Goal: Transaction & Acquisition: Purchase product/service

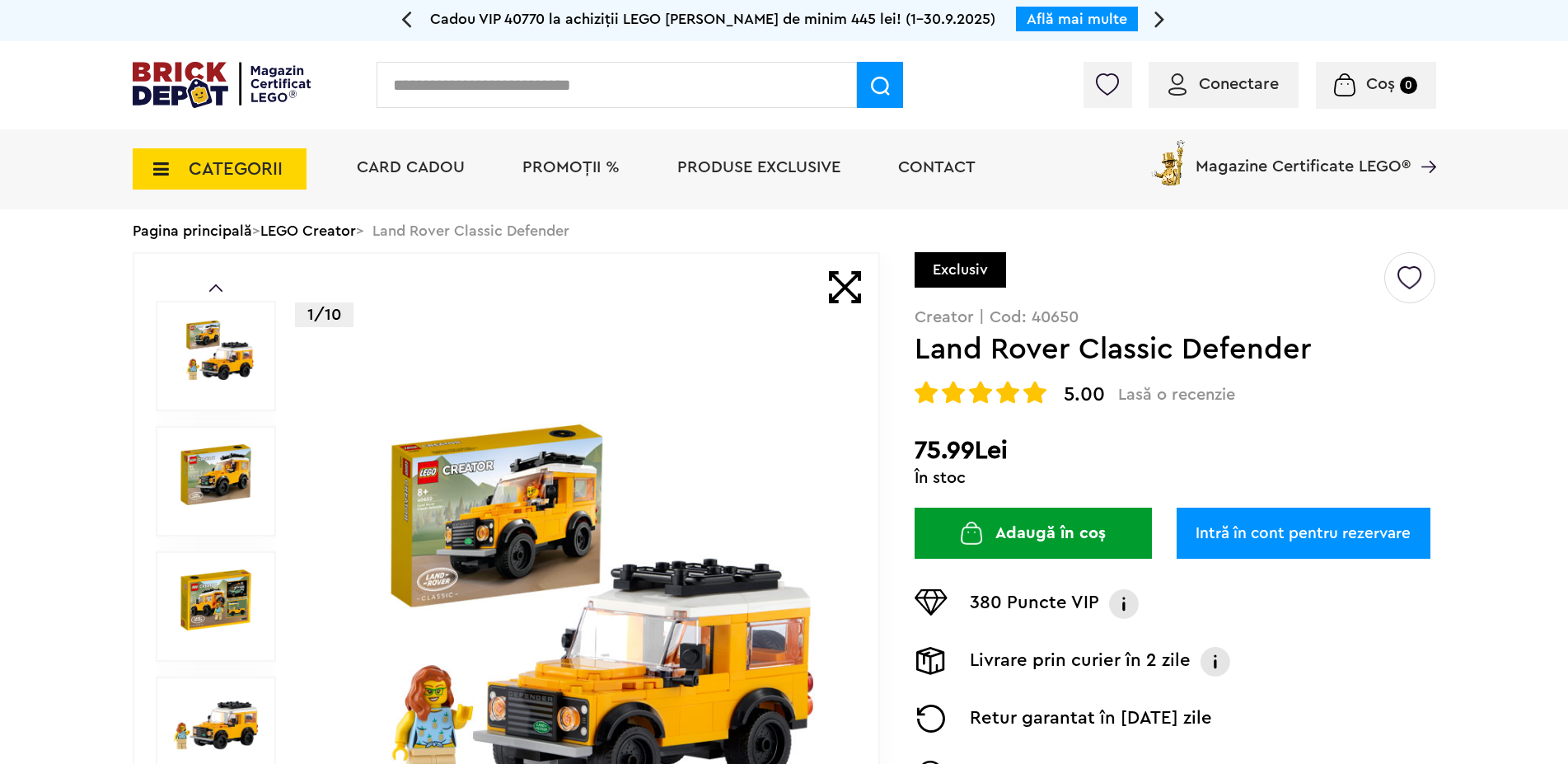
click at [225, 371] on img at bounding box center [216, 349] width 84 height 61
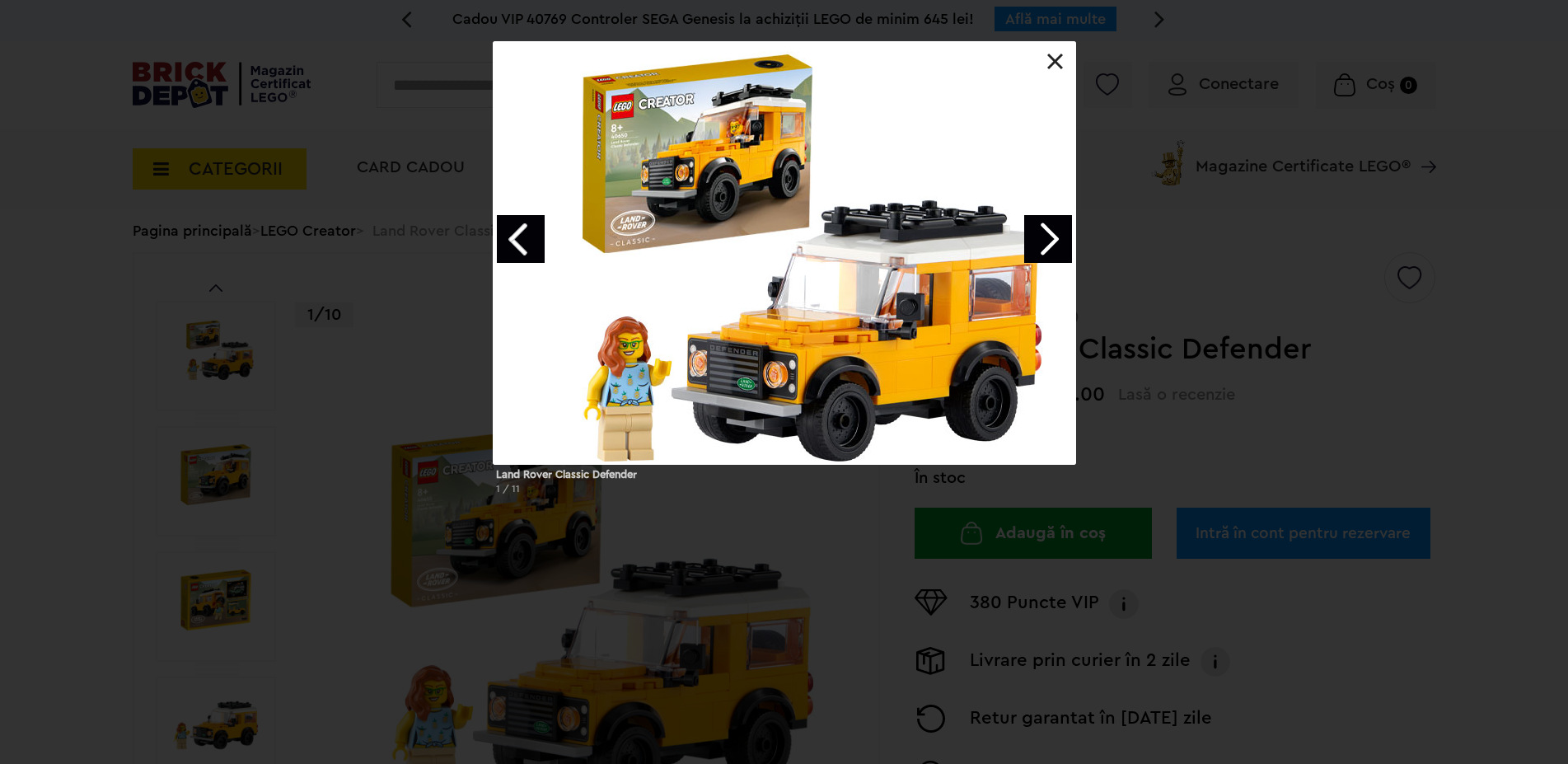
click at [1050, 235] on link "Next image" at bounding box center [1048, 239] width 48 height 48
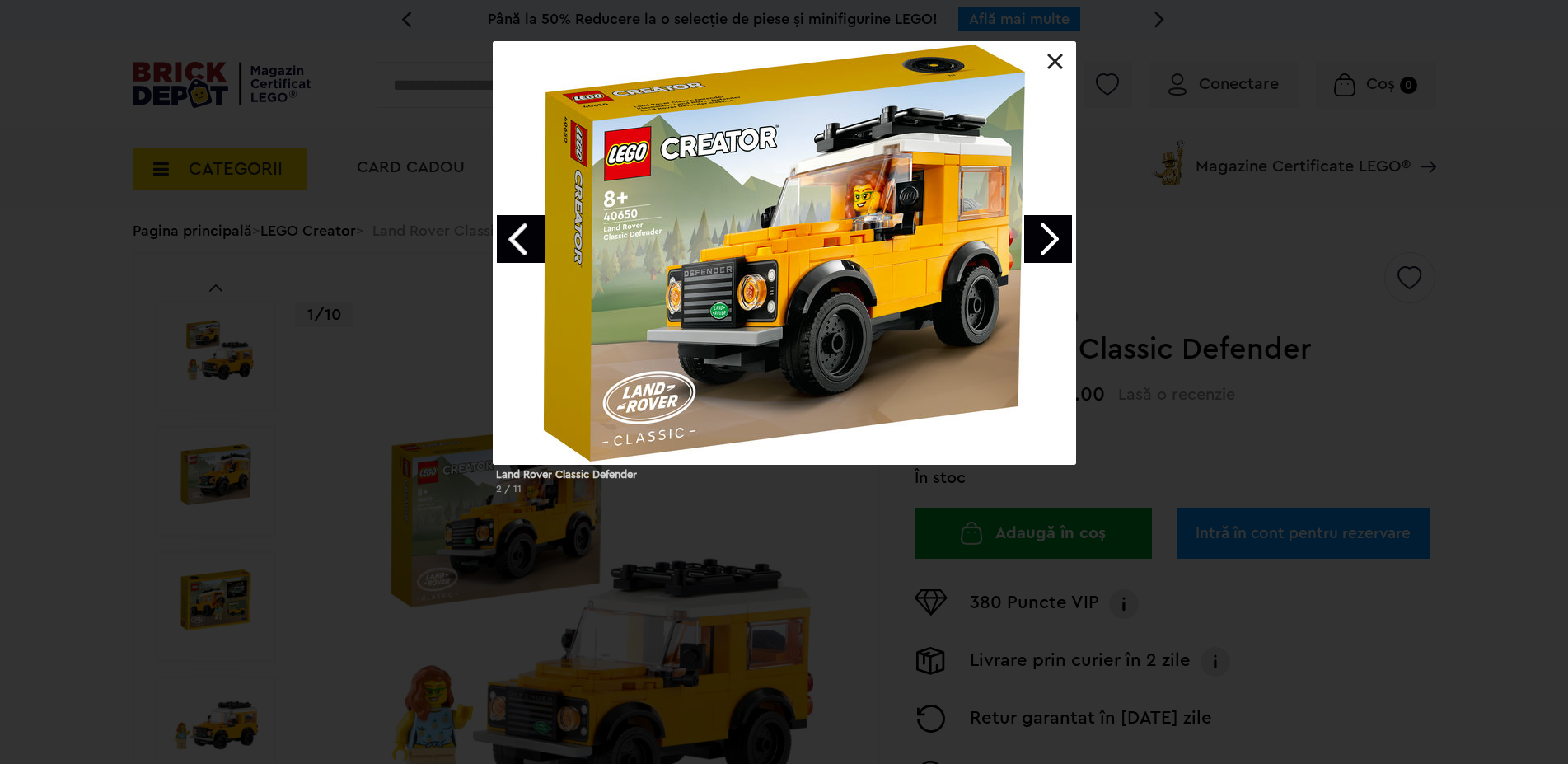
click at [1050, 235] on link "Next image" at bounding box center [1048, 239] width 48 height 48
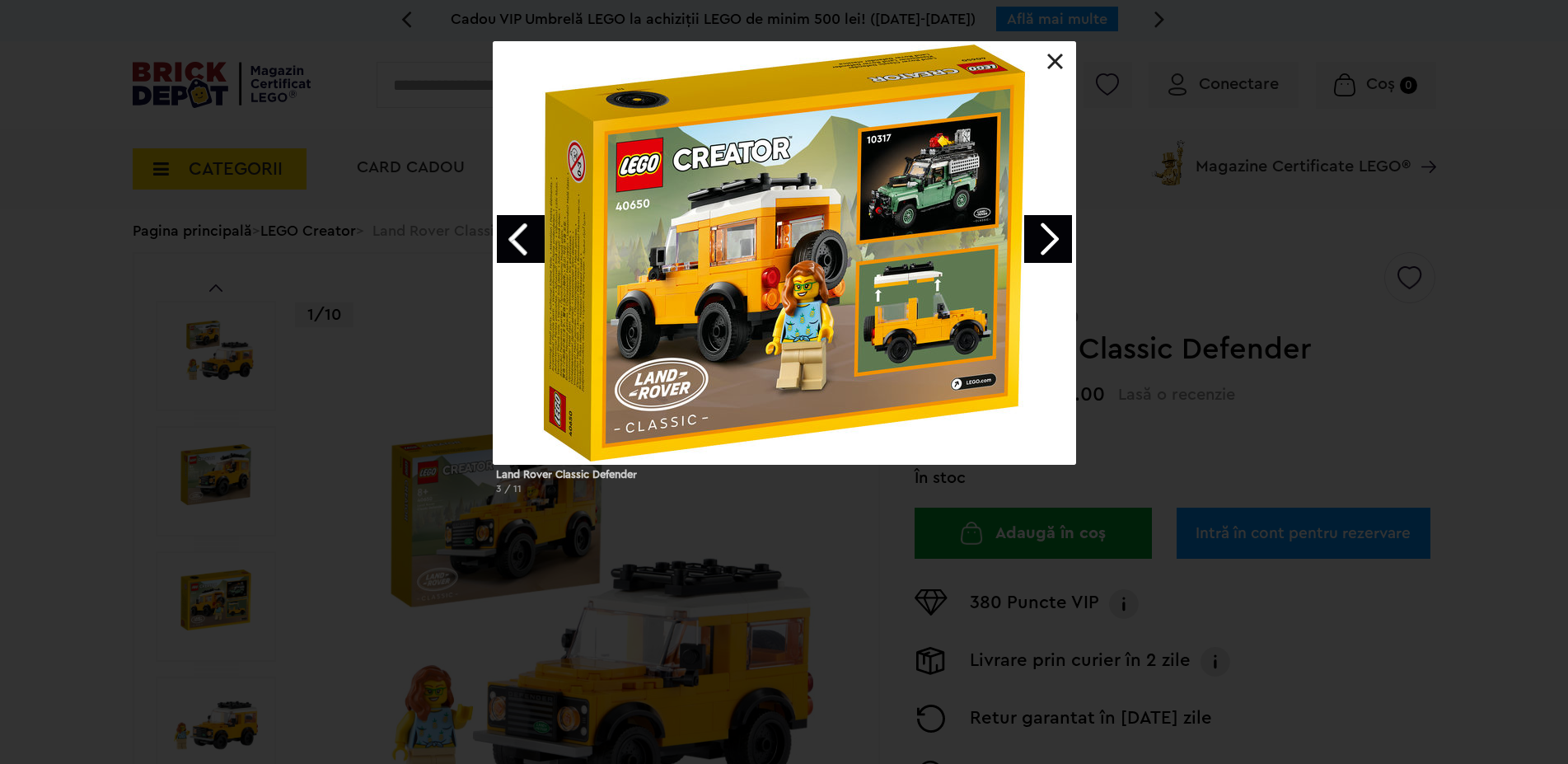
click at [1046, 241] on link "Next image" at bounding box center [1048, 239] width 48 height 48
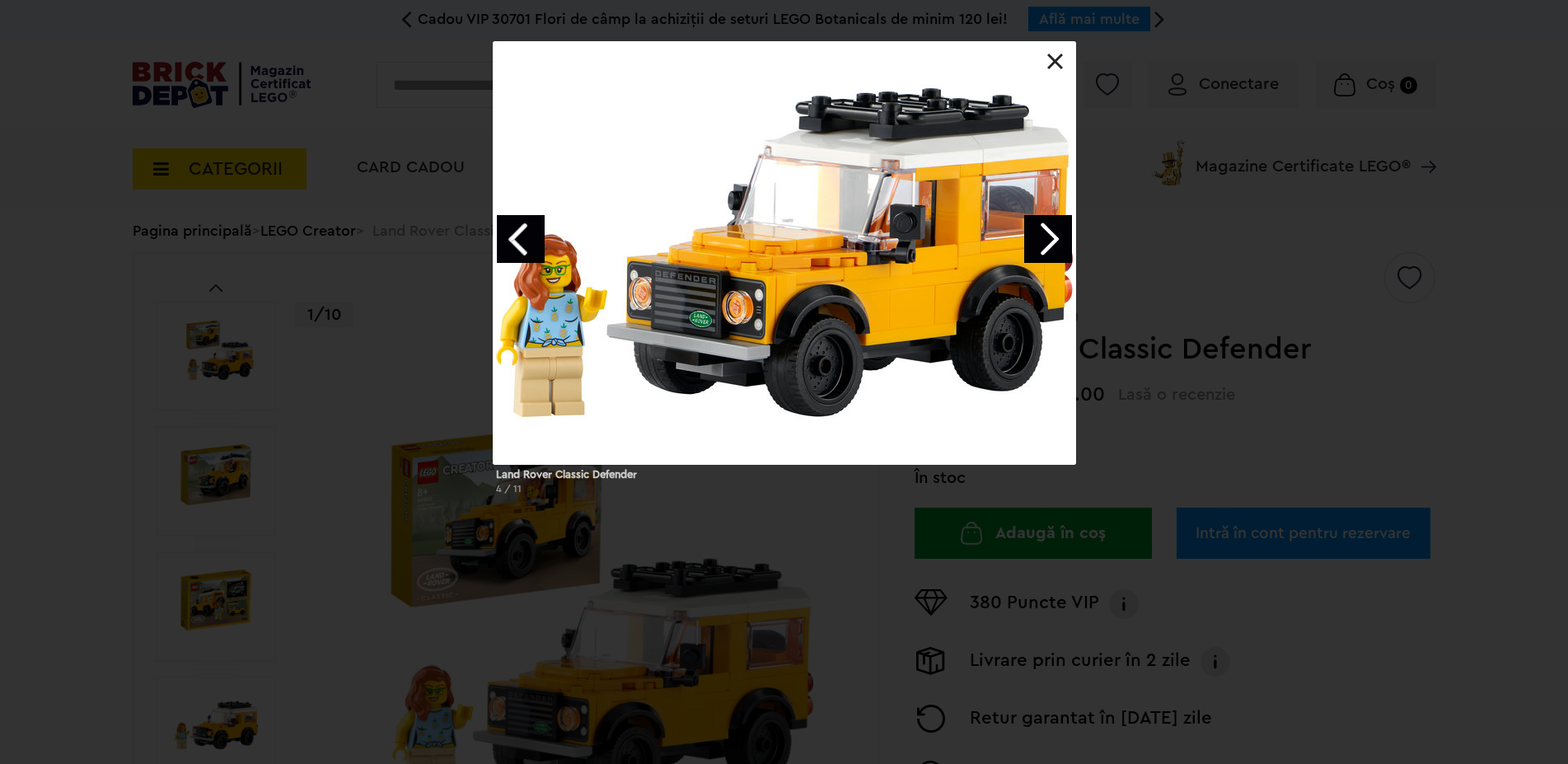
click at [1059, 242] on link "Next image" at bounding box center [1048, 239] width 48 height 48
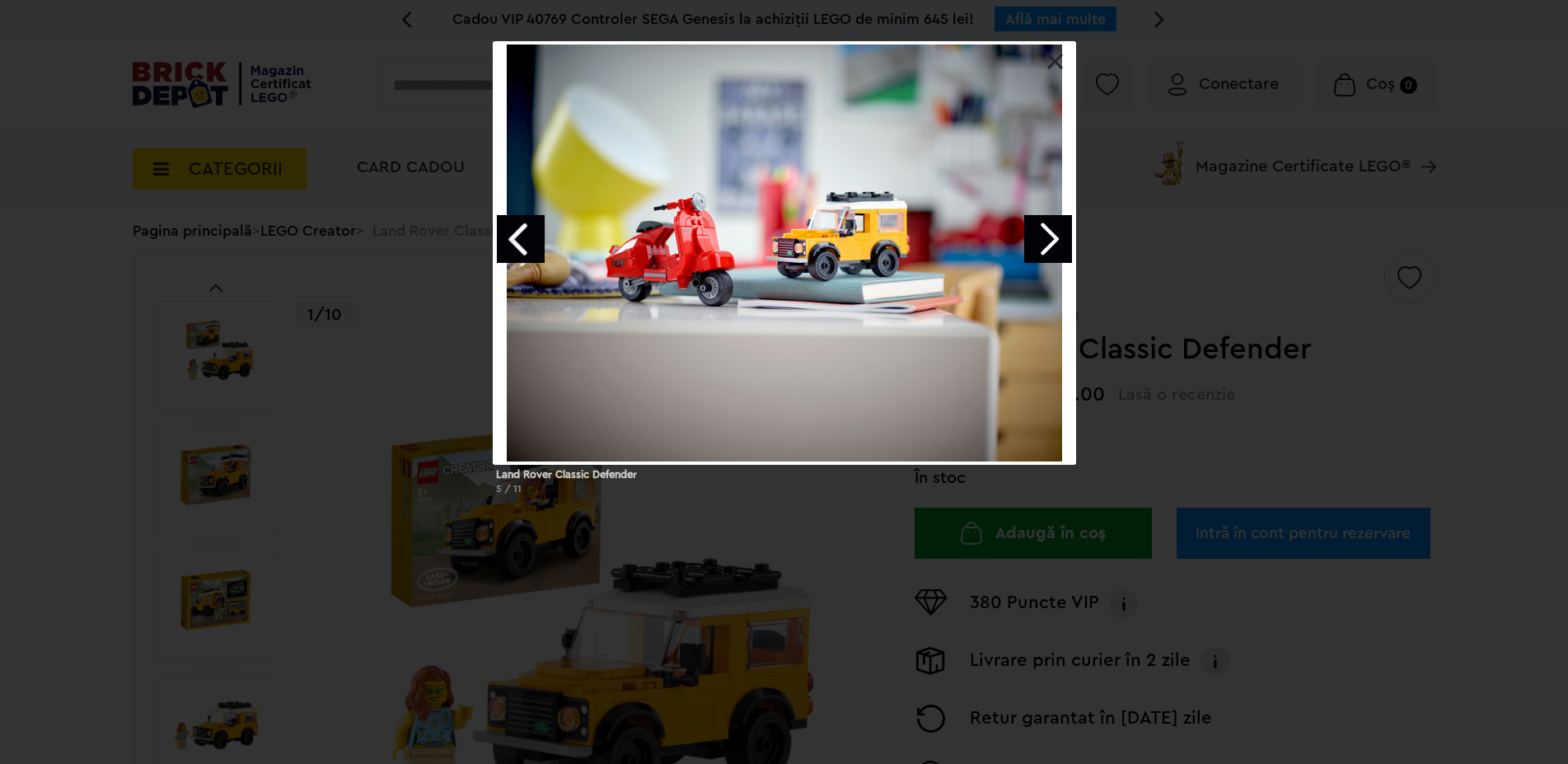
click at [1059, 244] on link "Next image" at bounding box center [1048, 239] width 48 height 48
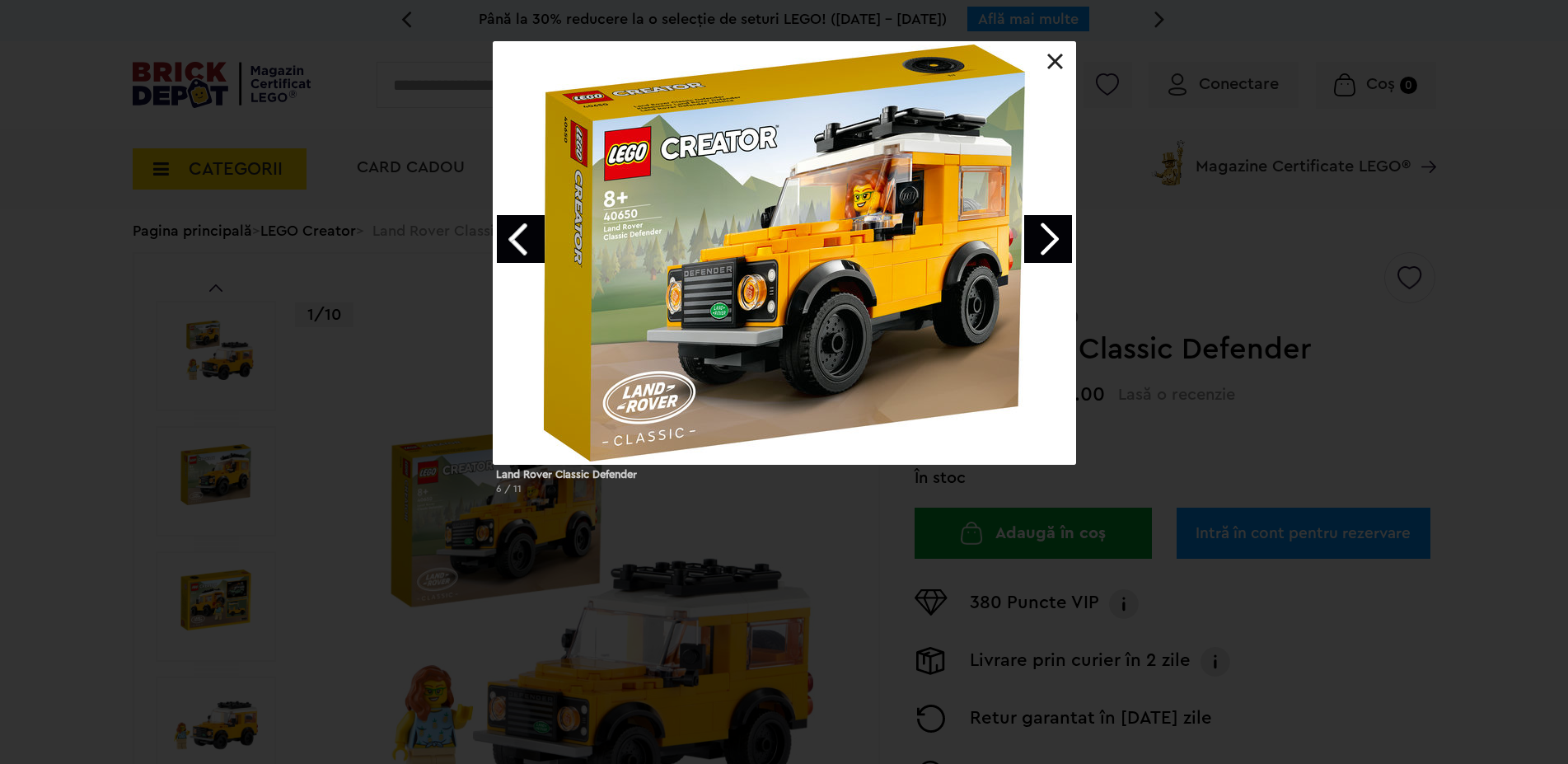
click at [1062, 243] on link "Next image" at bounding box center [1048, 239] width 48 height 48
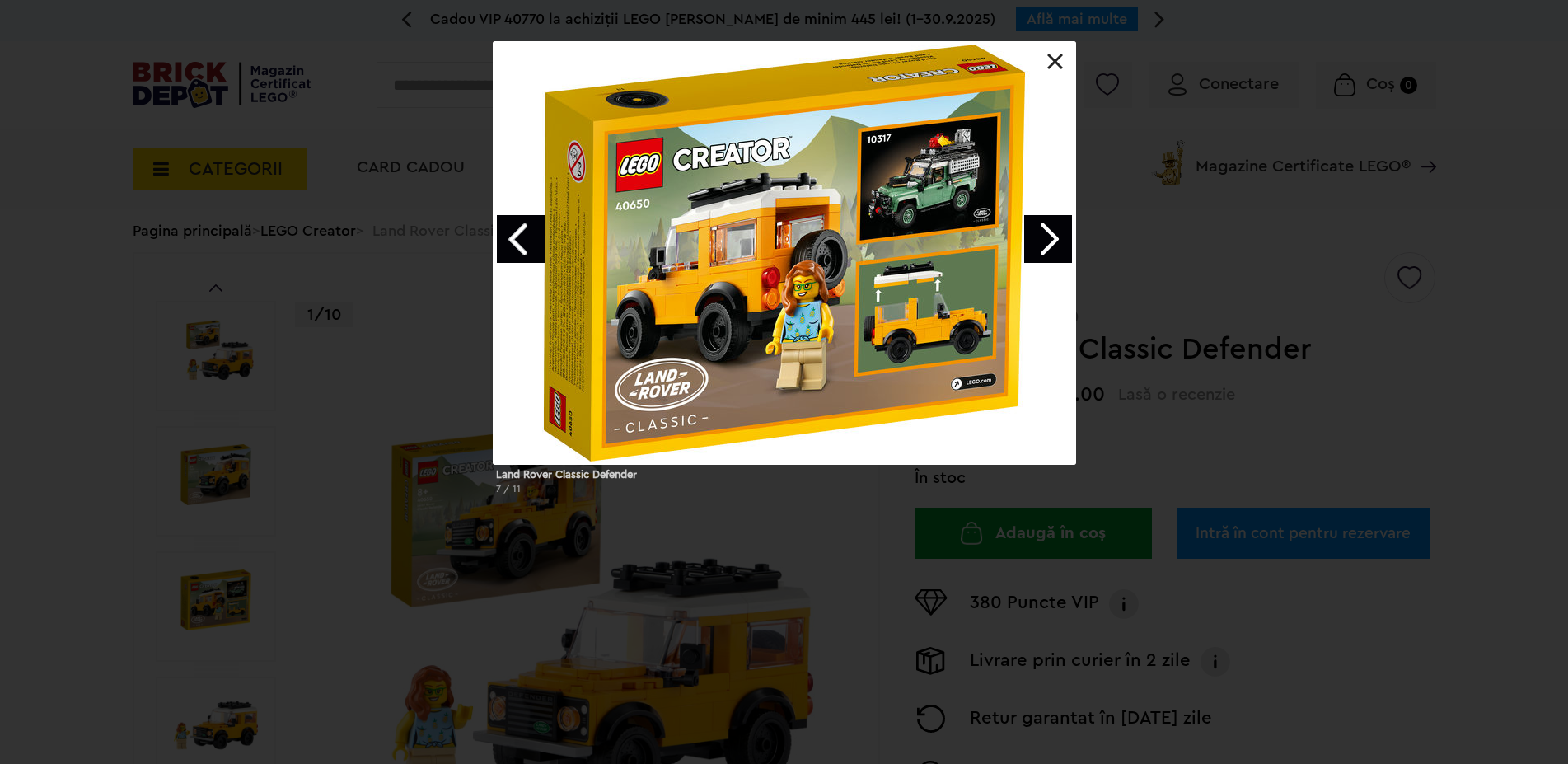
click at [1062, 243] on link "Next image" at bounding box center [1048, 239] width 48 height 48
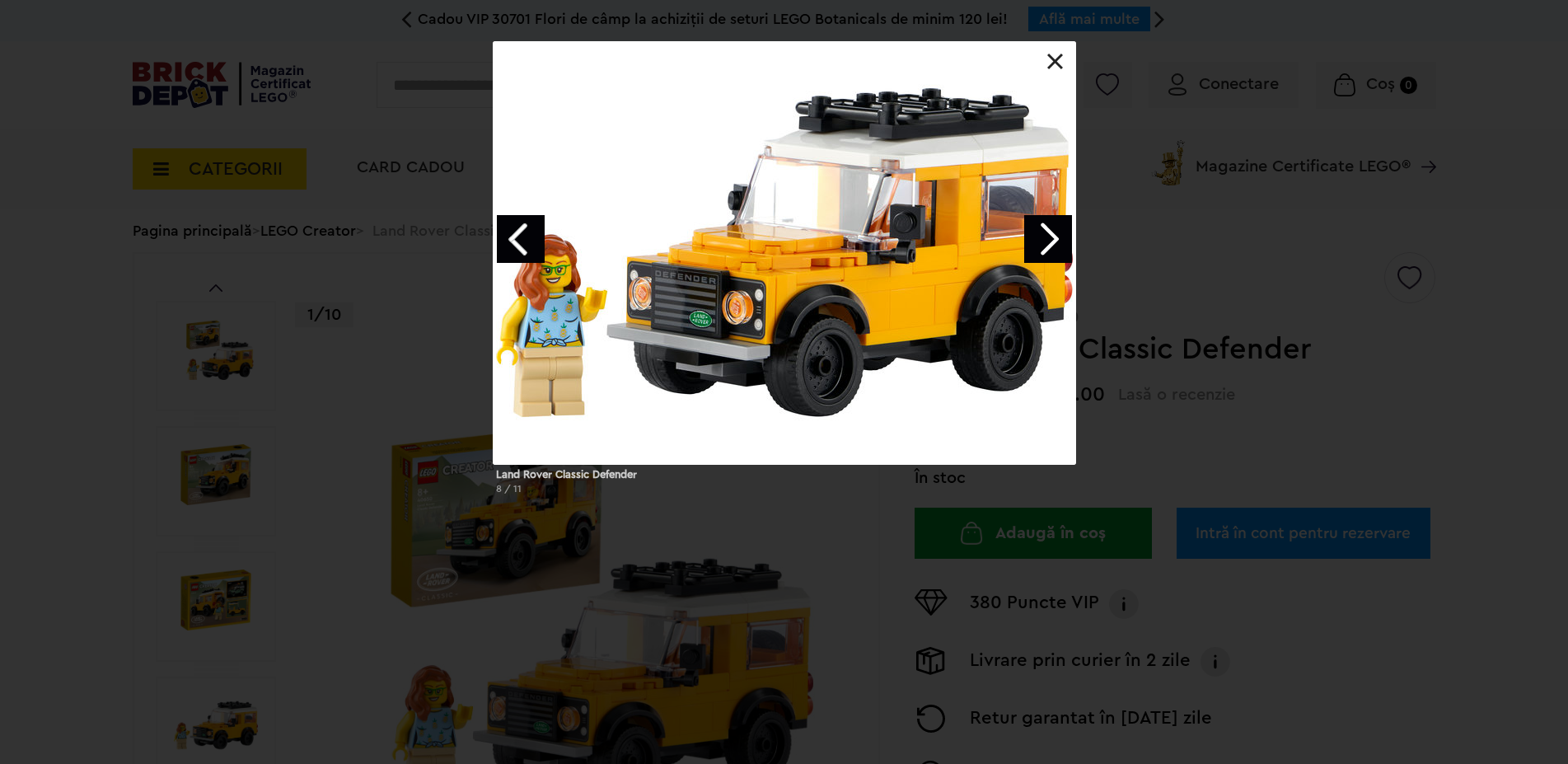
click at [1059, 245] on link "Next image" at bounding box center [1048, 239] width 48 height 48
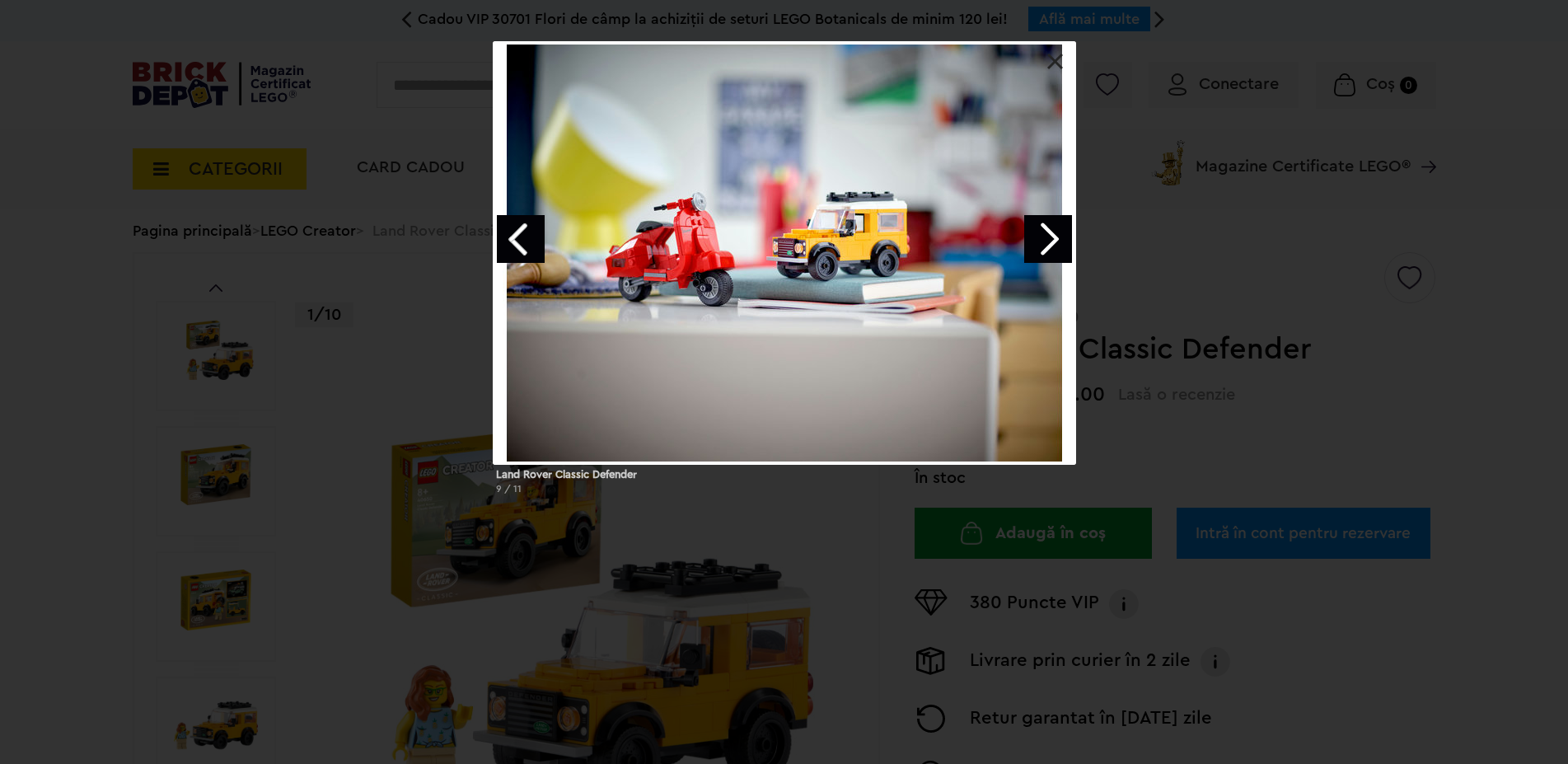
click at [1059, 245] on link "Next image" at bounding box center [1048, 239] width 48 height 48
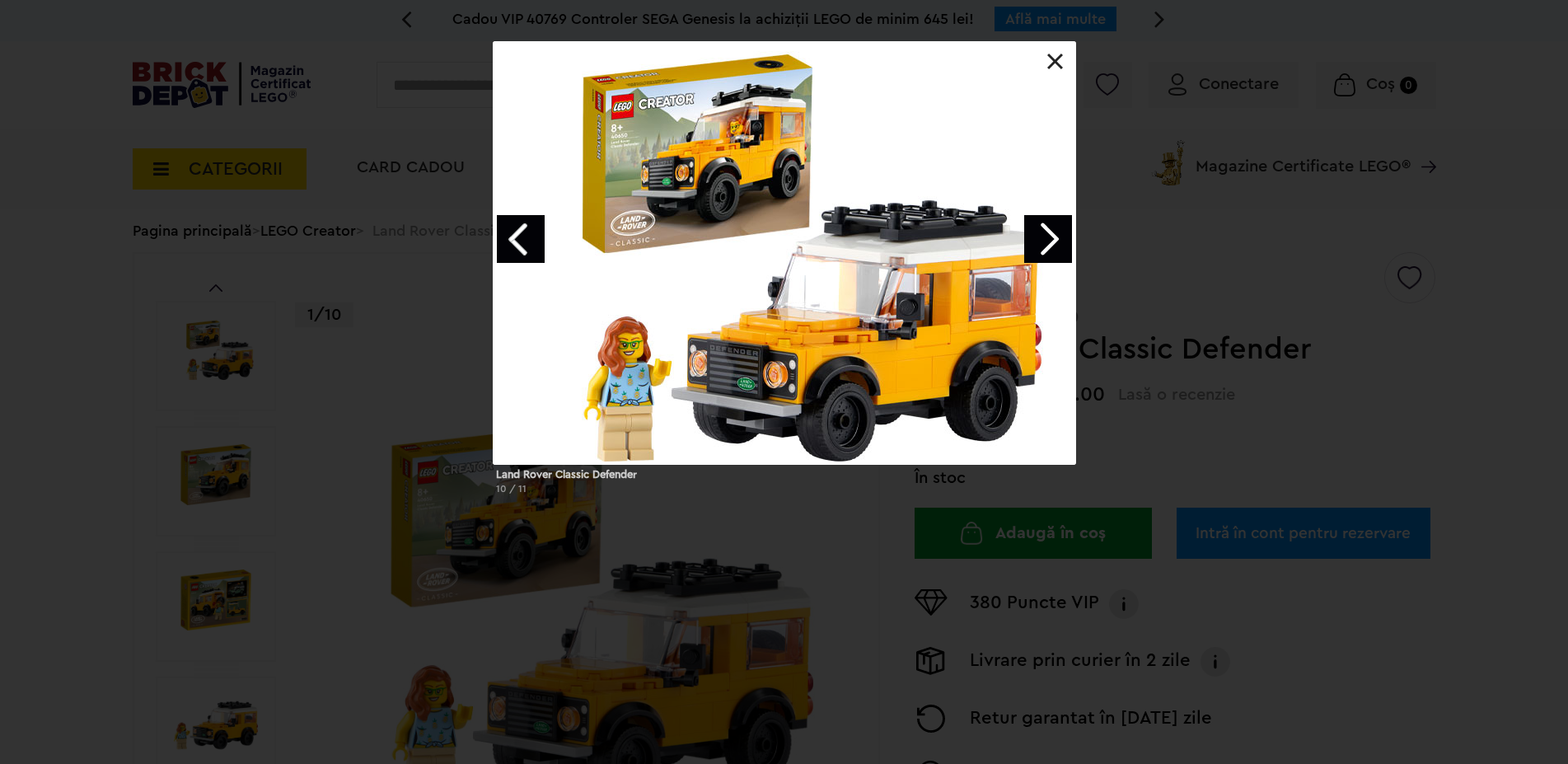
click at [1059, 245] on link "Next image" at bounding box center [1048, 239] width 48 height 48
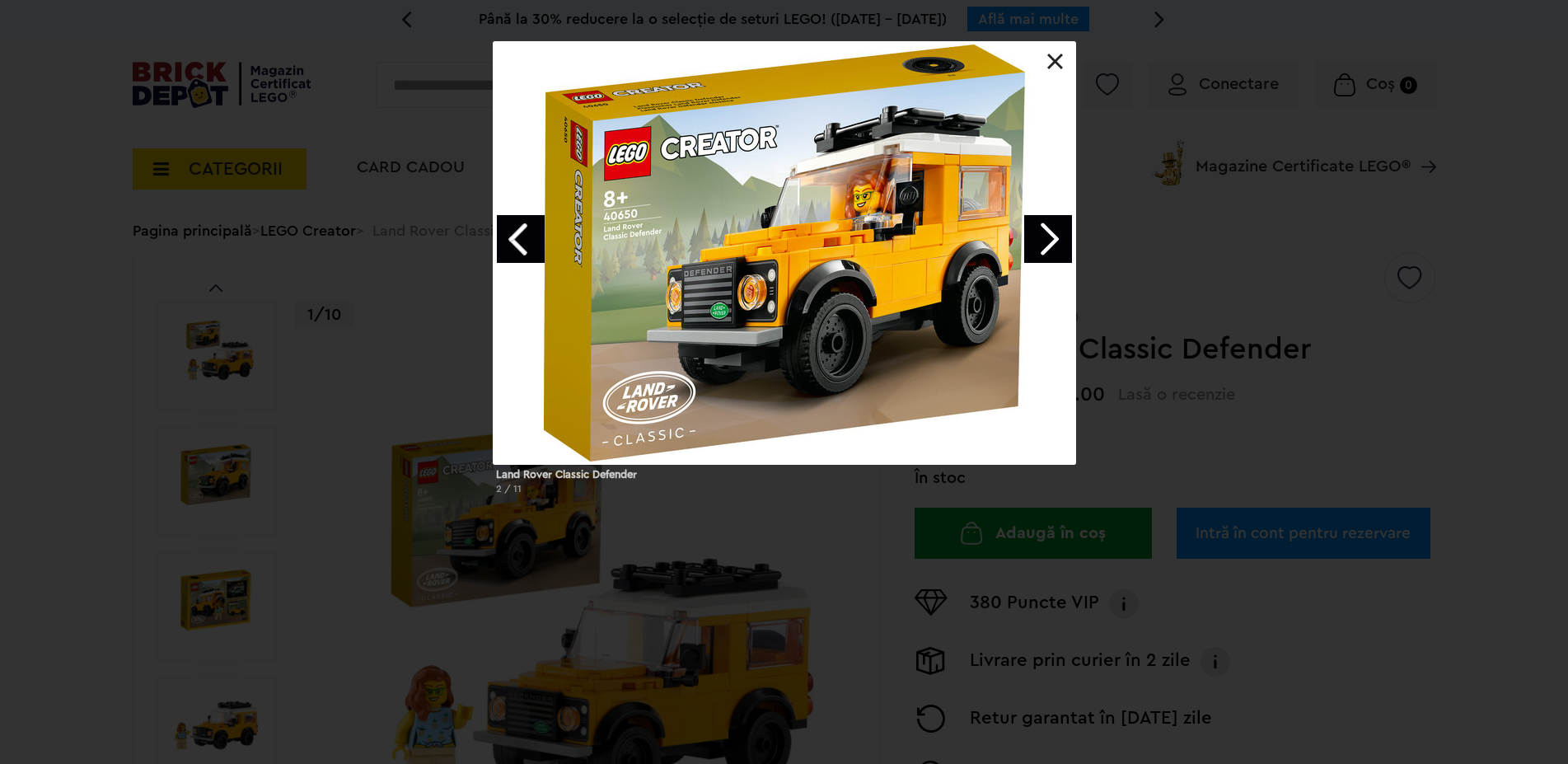
click at [1061, 64] on link at bounding box center [1056, 61] width 17 height 17
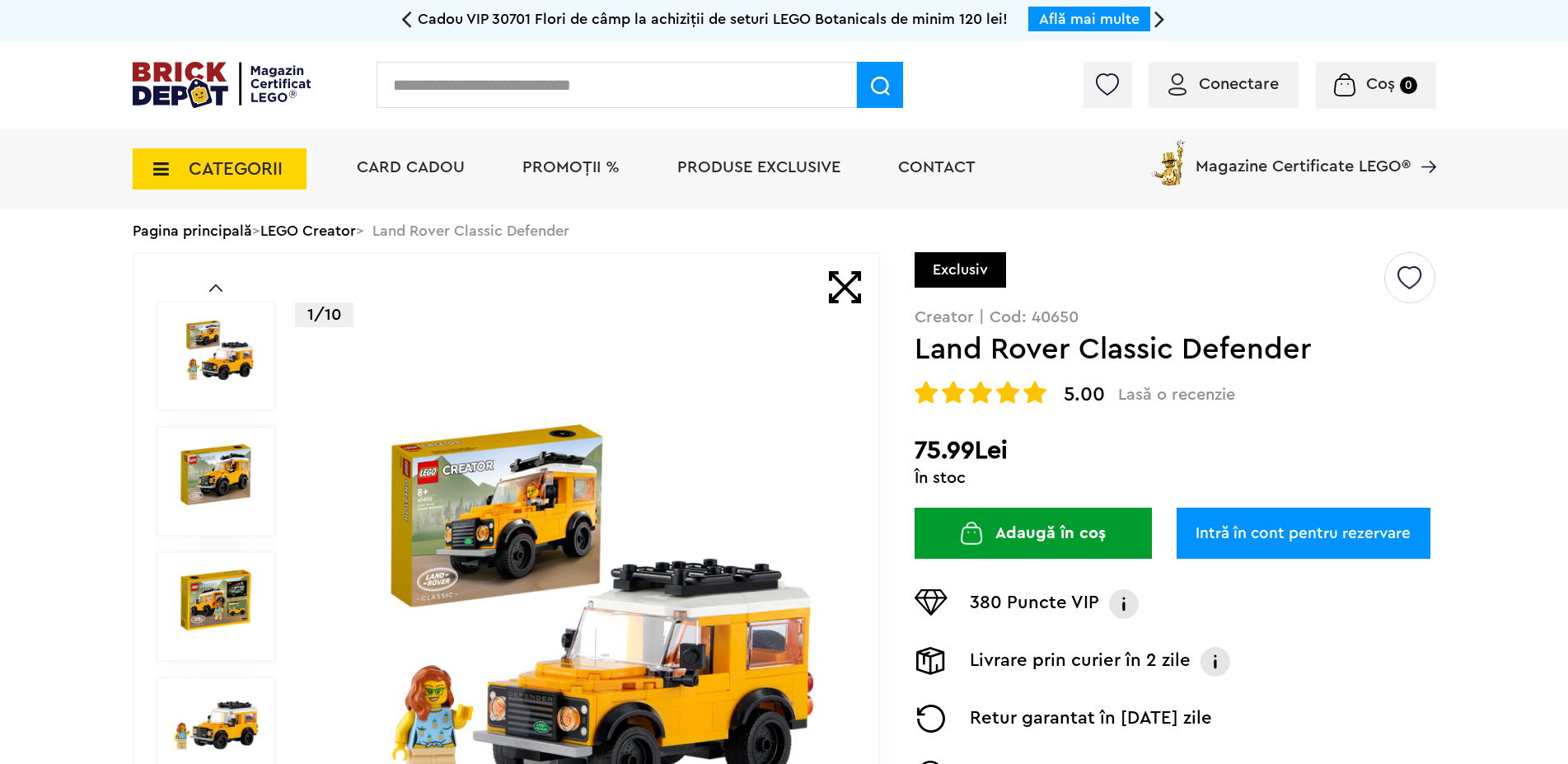
scroll to position [252, 0]
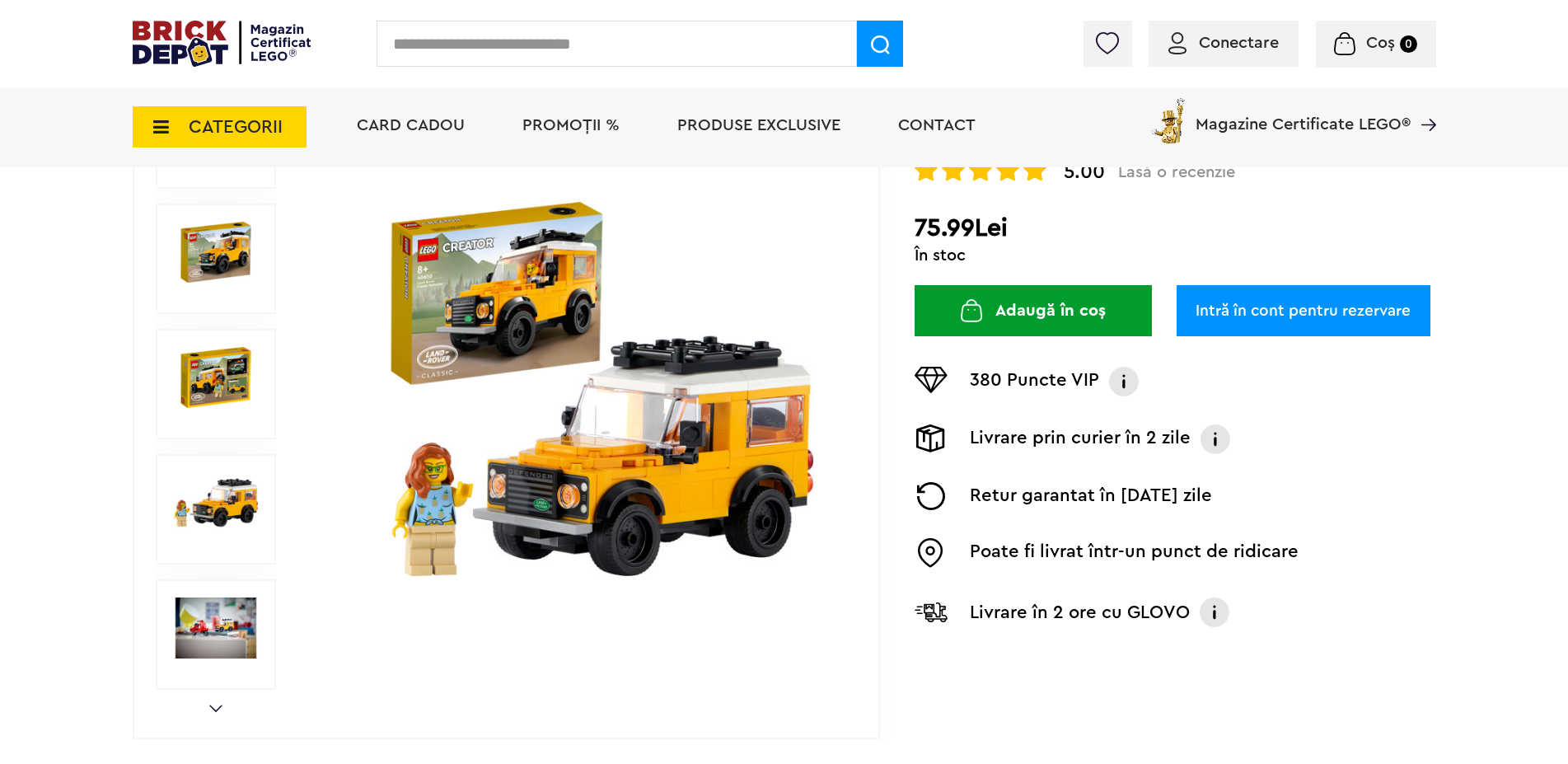
click at [1049, 309] on button "Adaugă în coș" at bounding box center [1033, 311] width 238 height 51
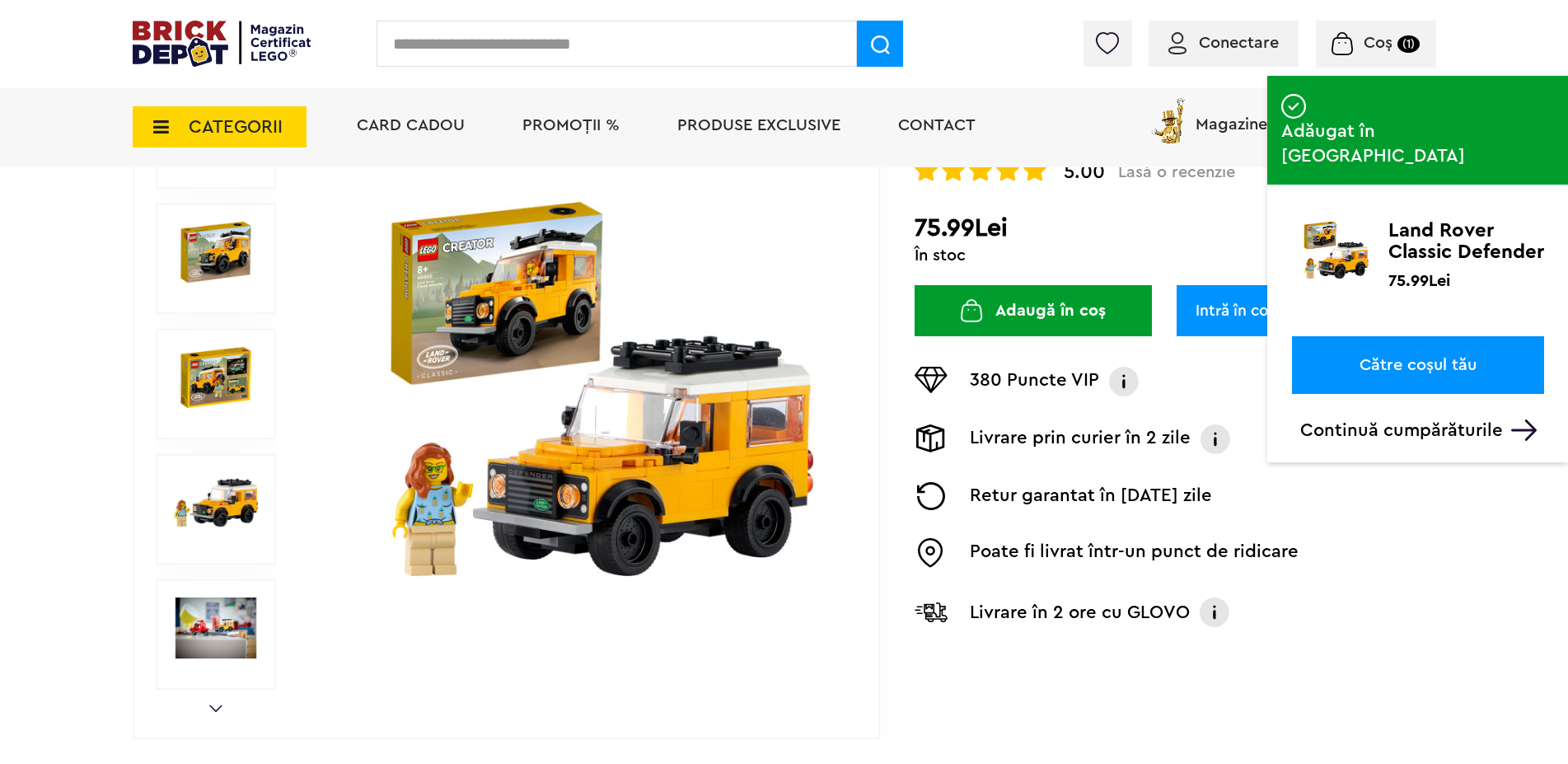
click at [1435, 337] on link "Către coșul tău" at bounding box center [1418, 364] width 252 height 57
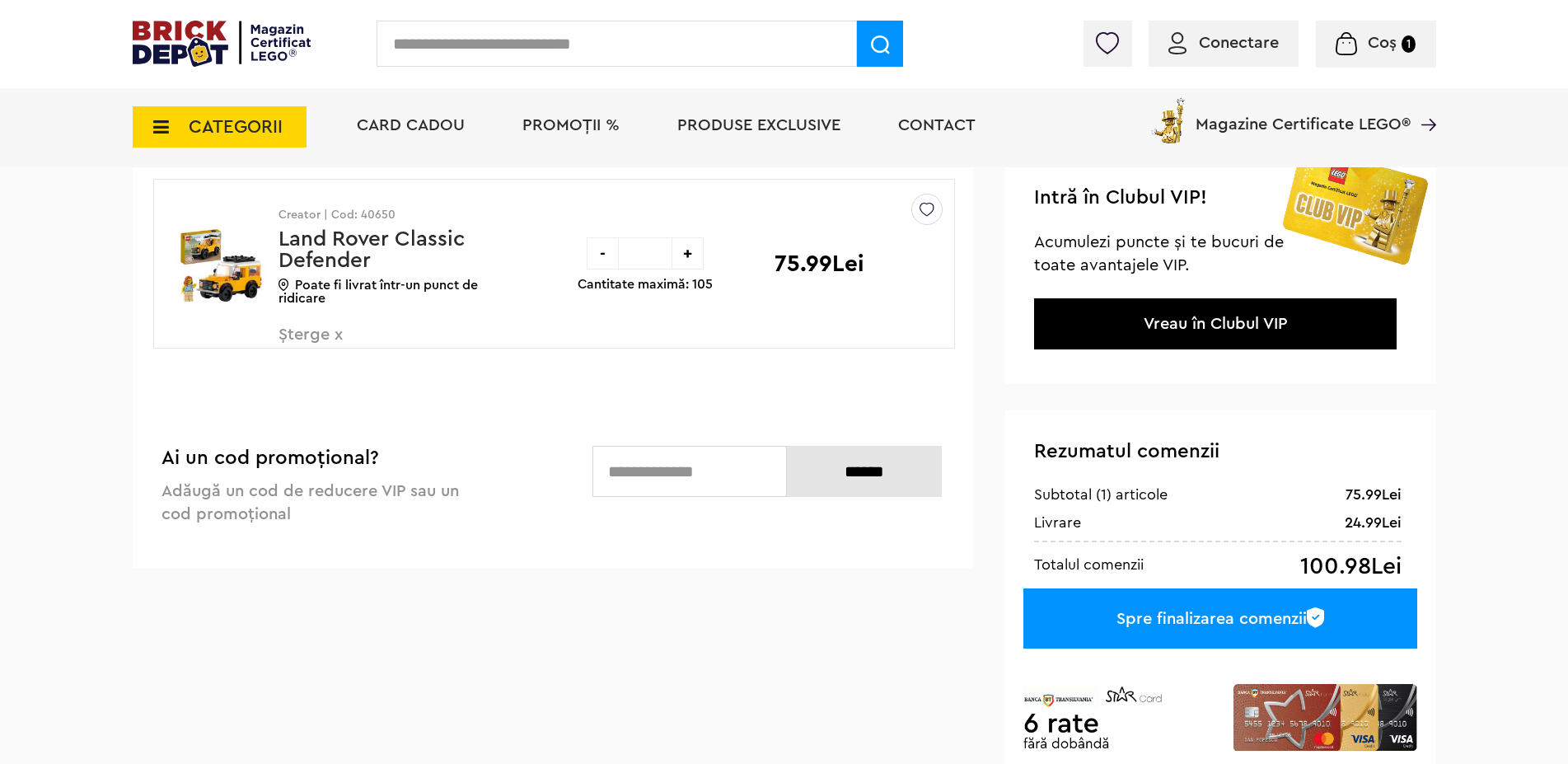
scroll to position [336, 0]
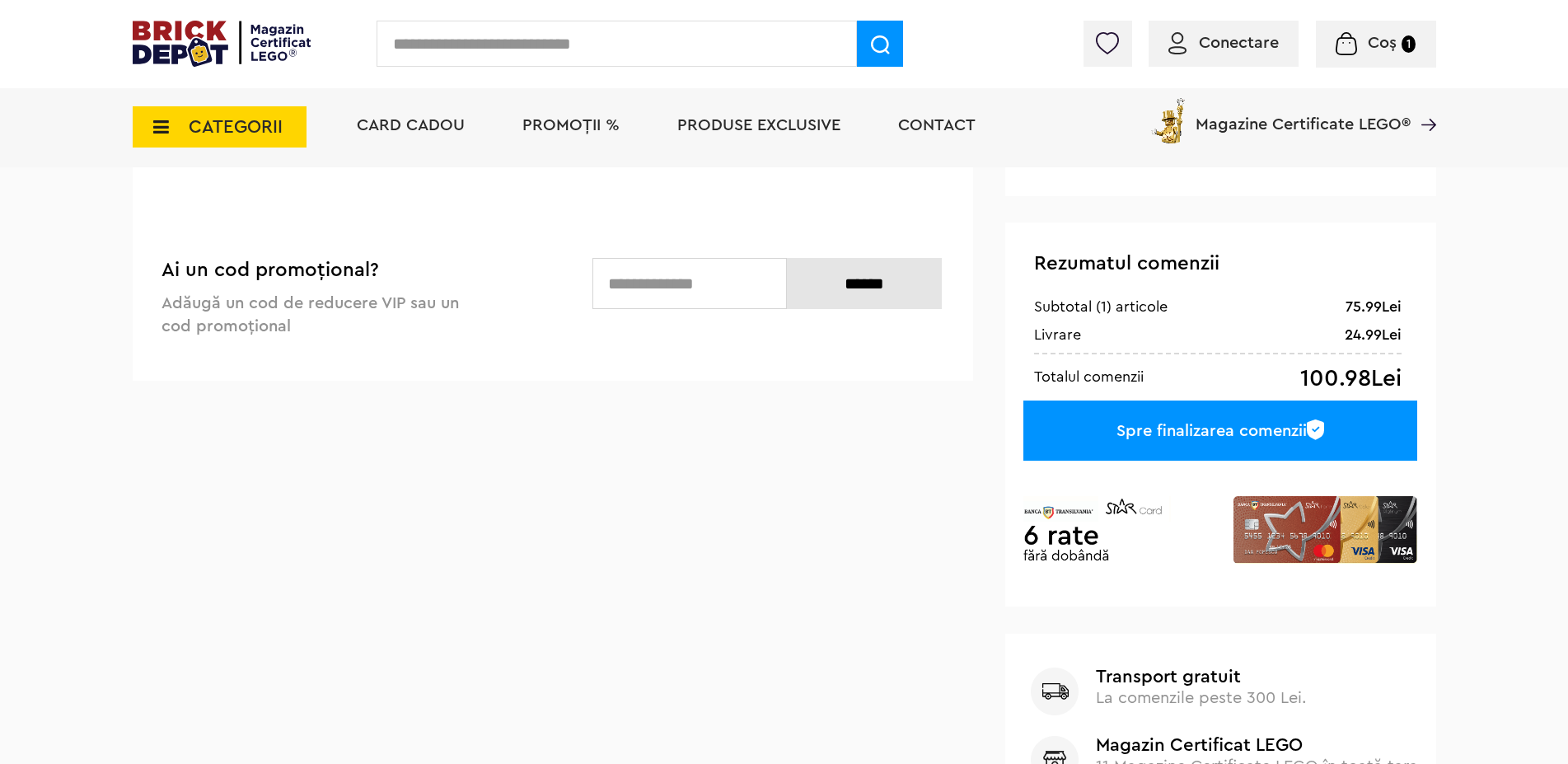
click at [1175, 433] on div "Spre finalizarea comenzii" at bounding box center [1220, 431] width 393 height 60
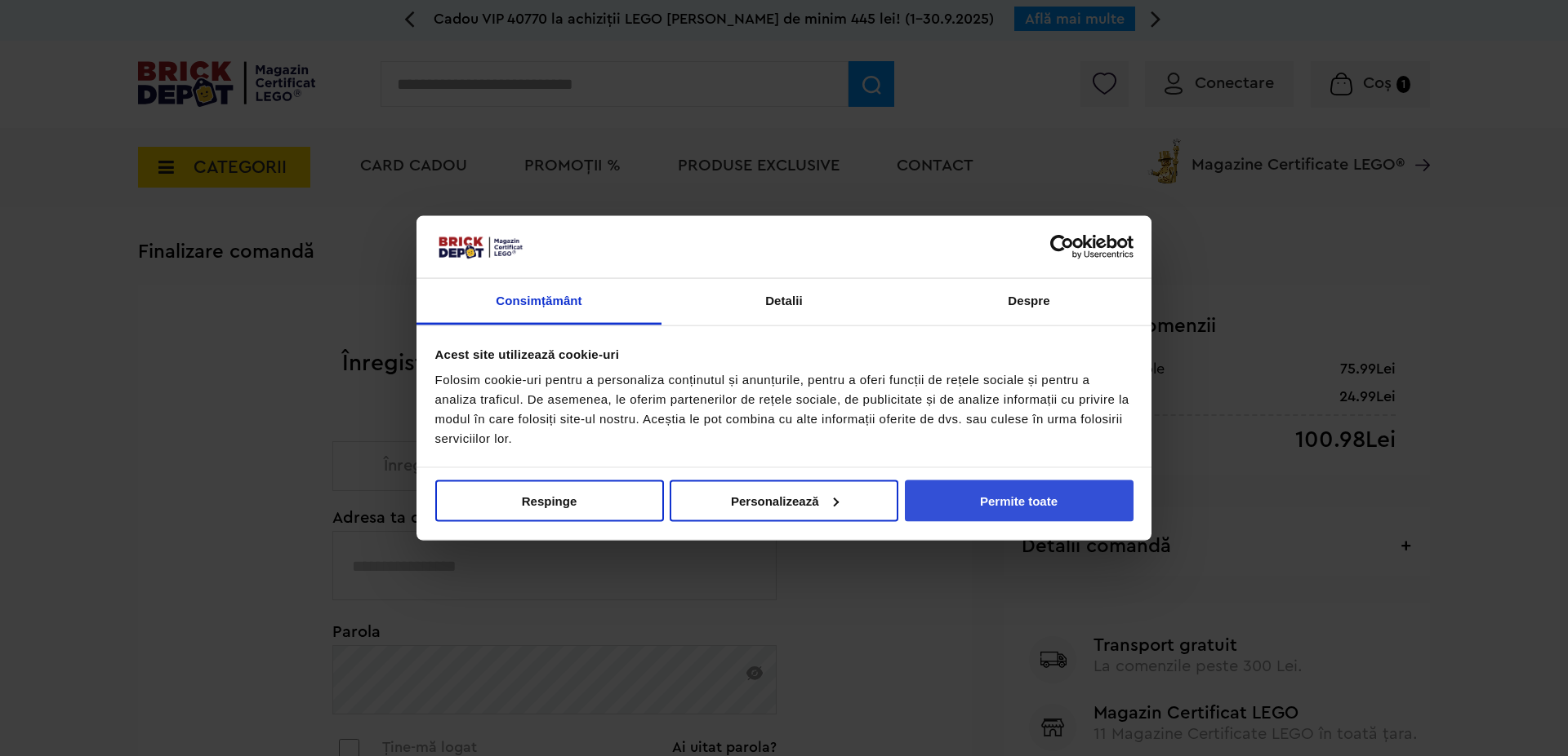
click at [996, 503] on button "Permite toate" at bounding box center [1019, 500] width 229 height 41
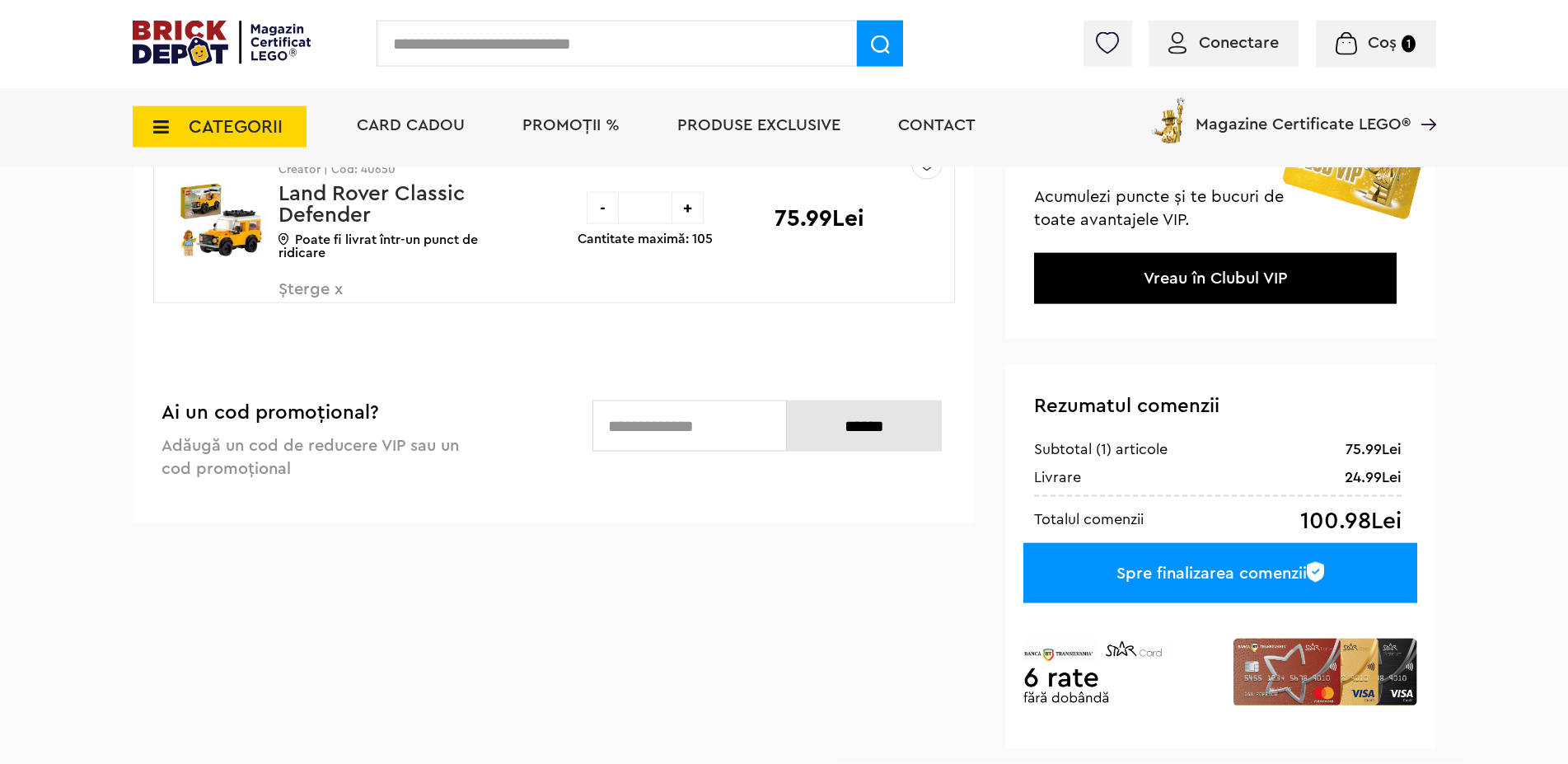
scroll to position [84, 0]
